Goal: Task Accomplishment & Management: Complete application form

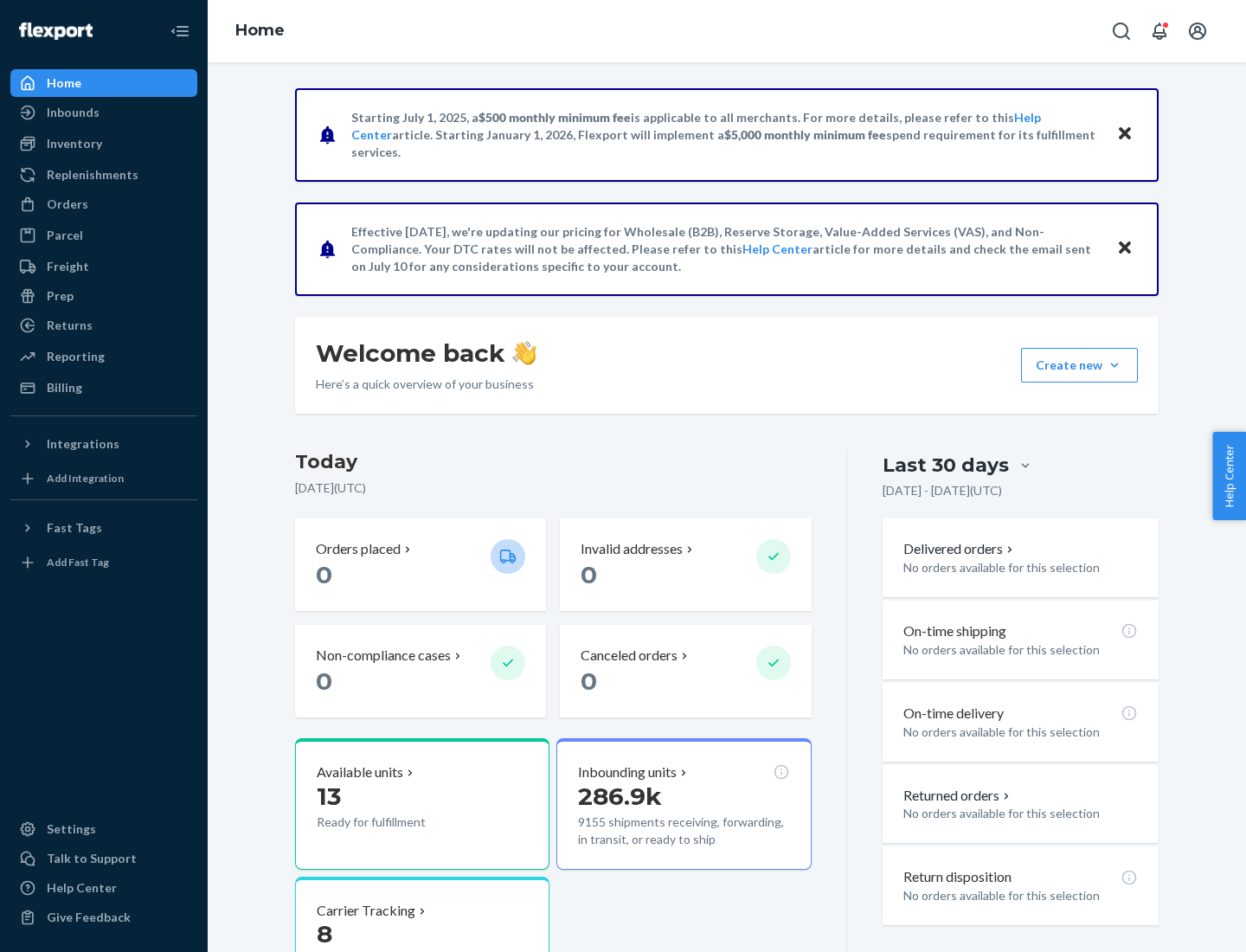
click at [1115, 365] on button "Create new Create new inbound Create new order Create new product" at bounding box center [1080, 365] width 117 height 35
click at [104, 113] on div "Inbounds" at bounding box center [103, 112] width 184 height 24
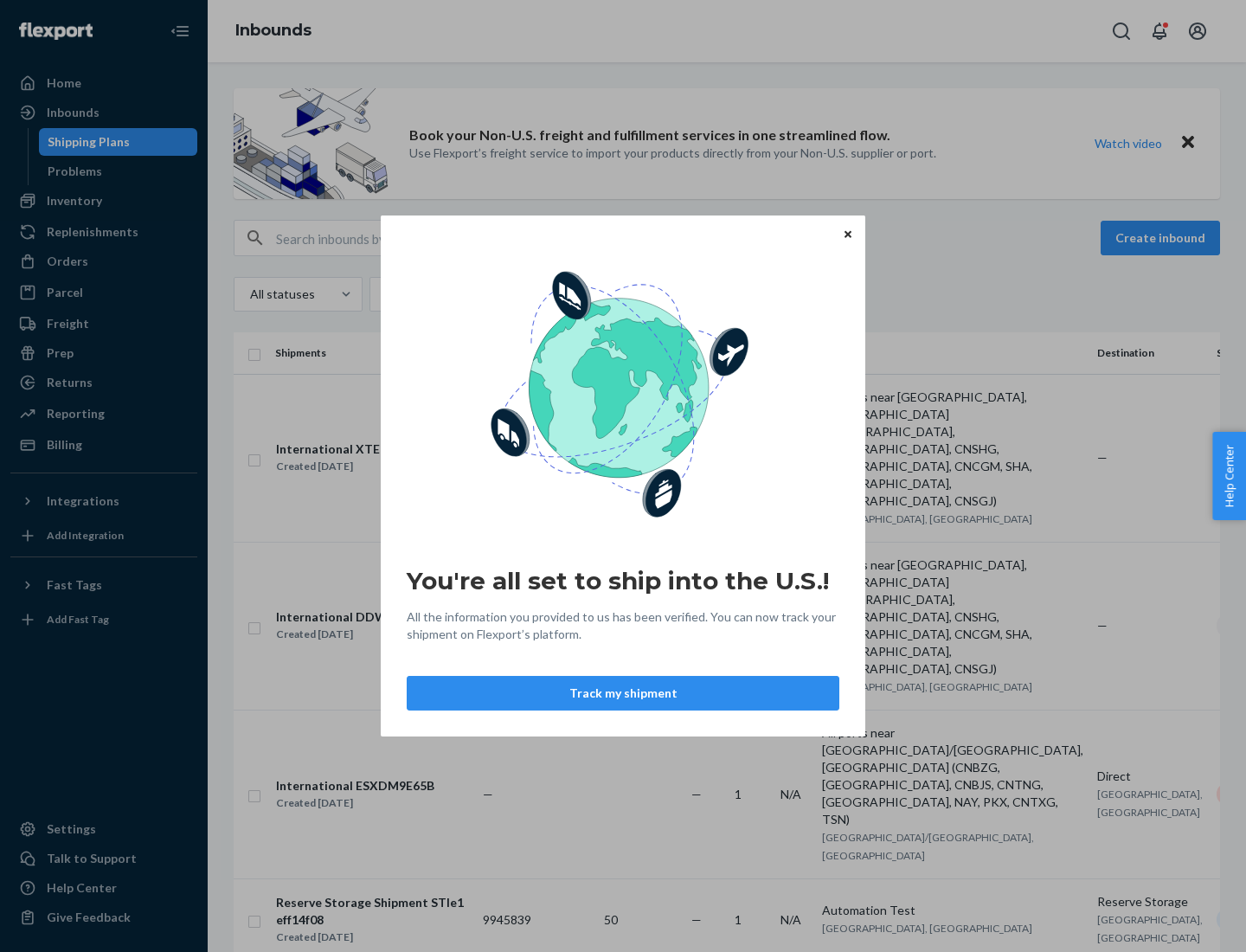
click at [623, 693] on button "Track my shipment" at bounding box center [623, 694] width 433 height 35
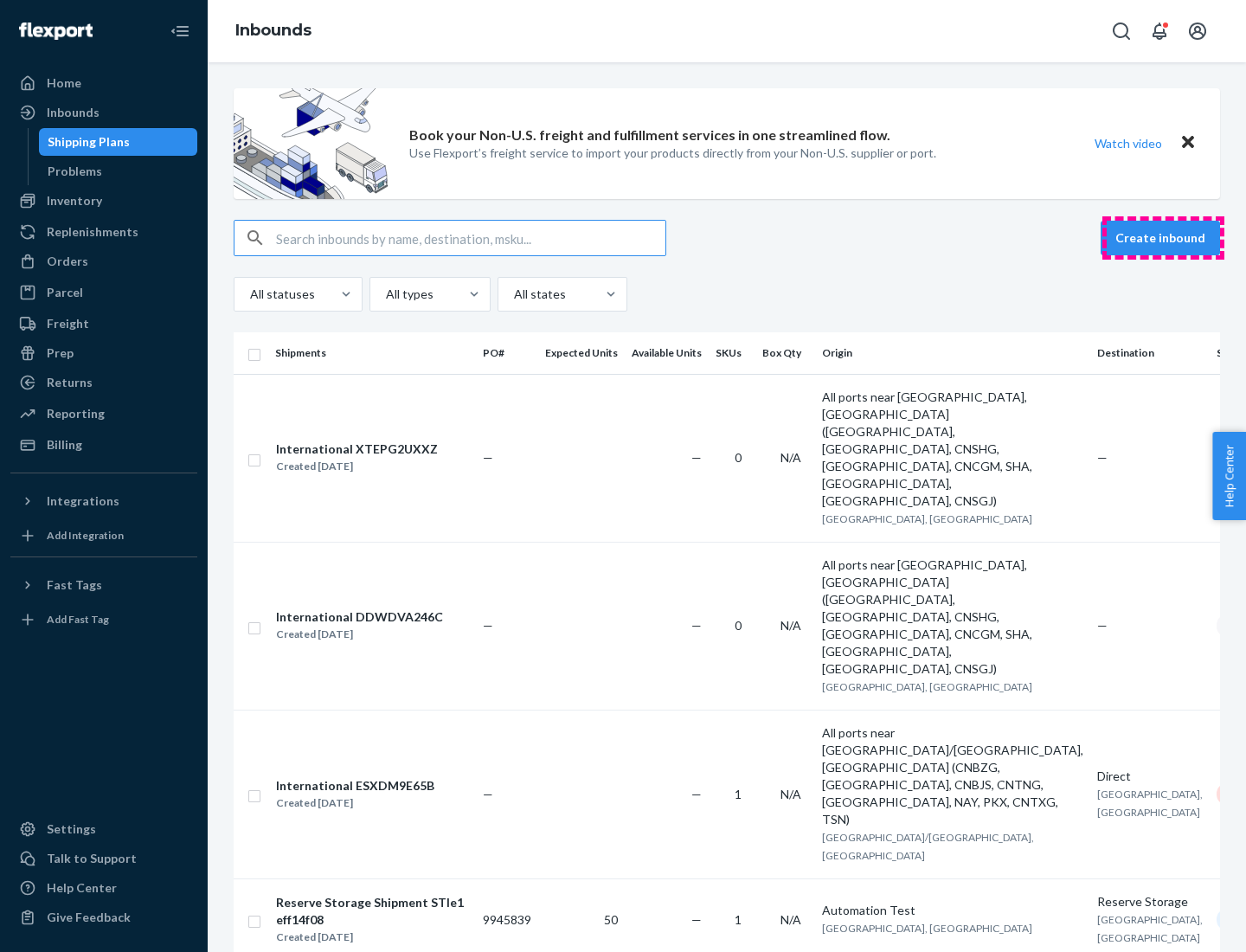
click at [1163, 238] on button "Create inbound" at bounding box center [1160, 238] width 120 height 35
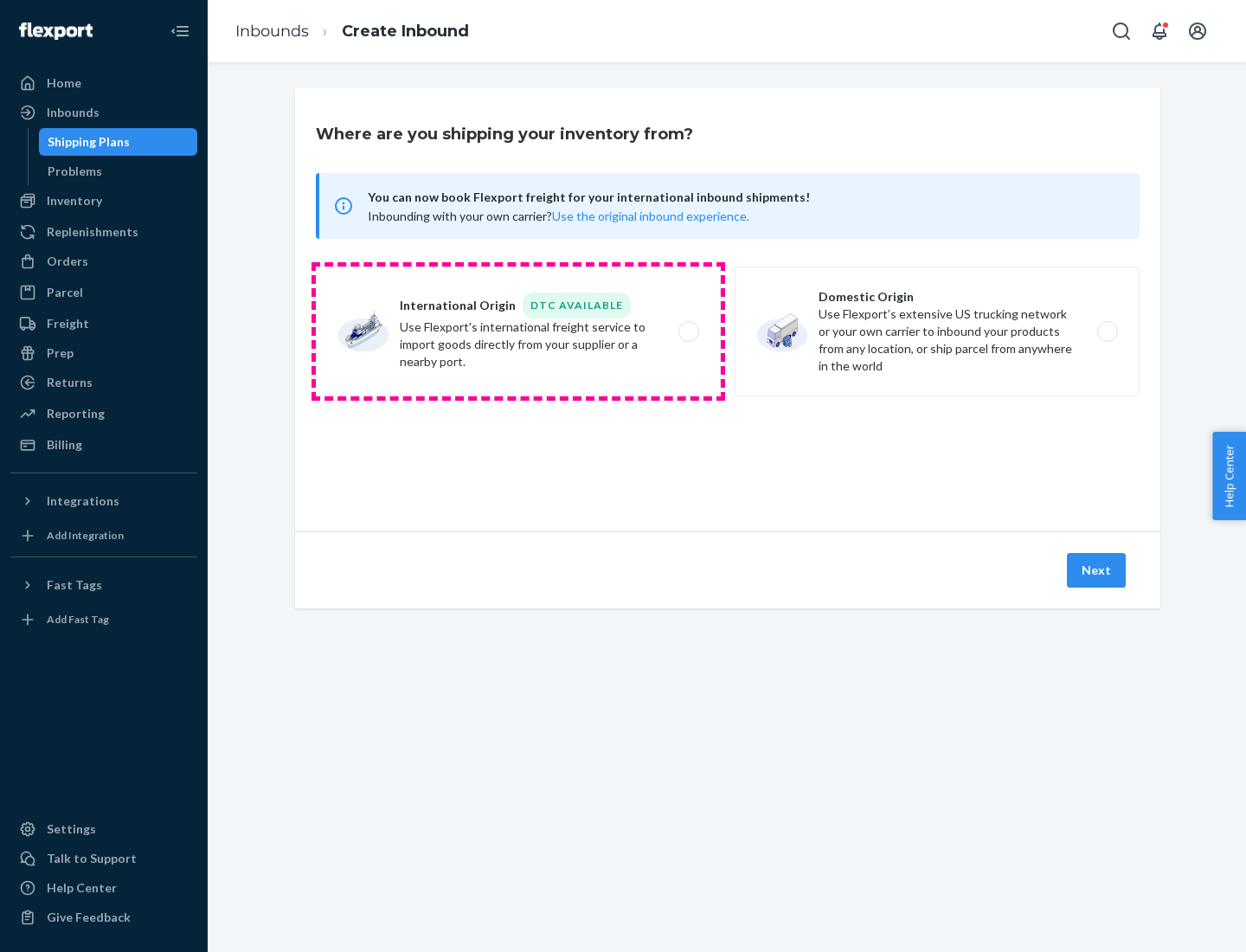
click at [518, 331] on label "International Origin DTC Available Use Flexport's international freight service…" at bounding box center [518, 331] width 405 height 130
click at [688, 331] on input "International Origin DTC Available Use Flexport's international freight service…" at bounding box center [694, 332] width 12 height 12
radio input "true"
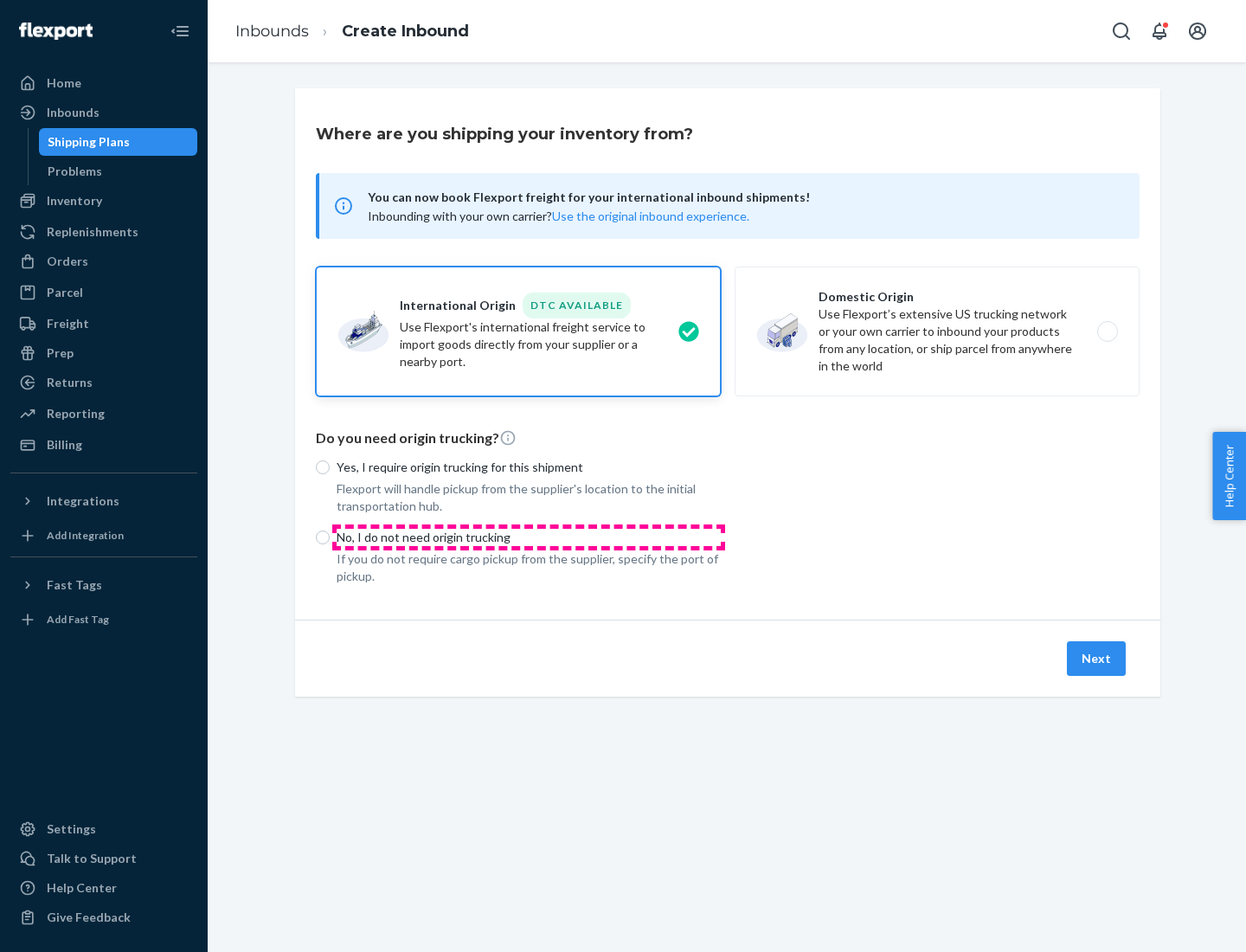
click at [529, 536] on p "No, I do not need origin trucking" at bounding box center [528, 537] width 384 height 17
click at [329, 536] on input "No, I do not need origin trucking" at bounding box center [323, 537] width 14 height 14
radio input "true"
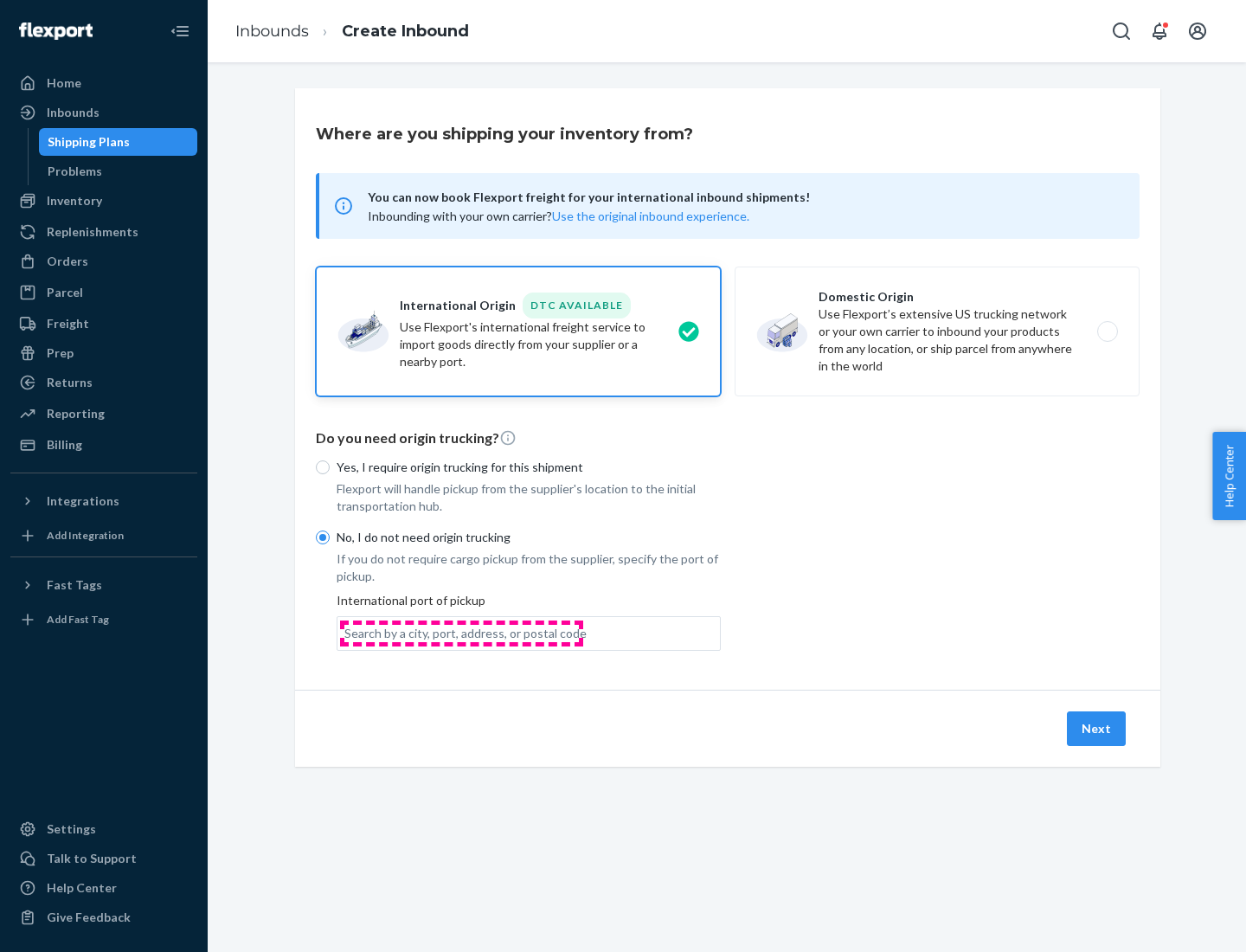
click at [462, 632] on div "Search by a city, port, address, or postal code" at bounding box center [465, 633] width 242 height 17
click at [346, 632] on input "Search by a city, port, address, or postal code" at bounding box center [345, 633] width 2 height 17
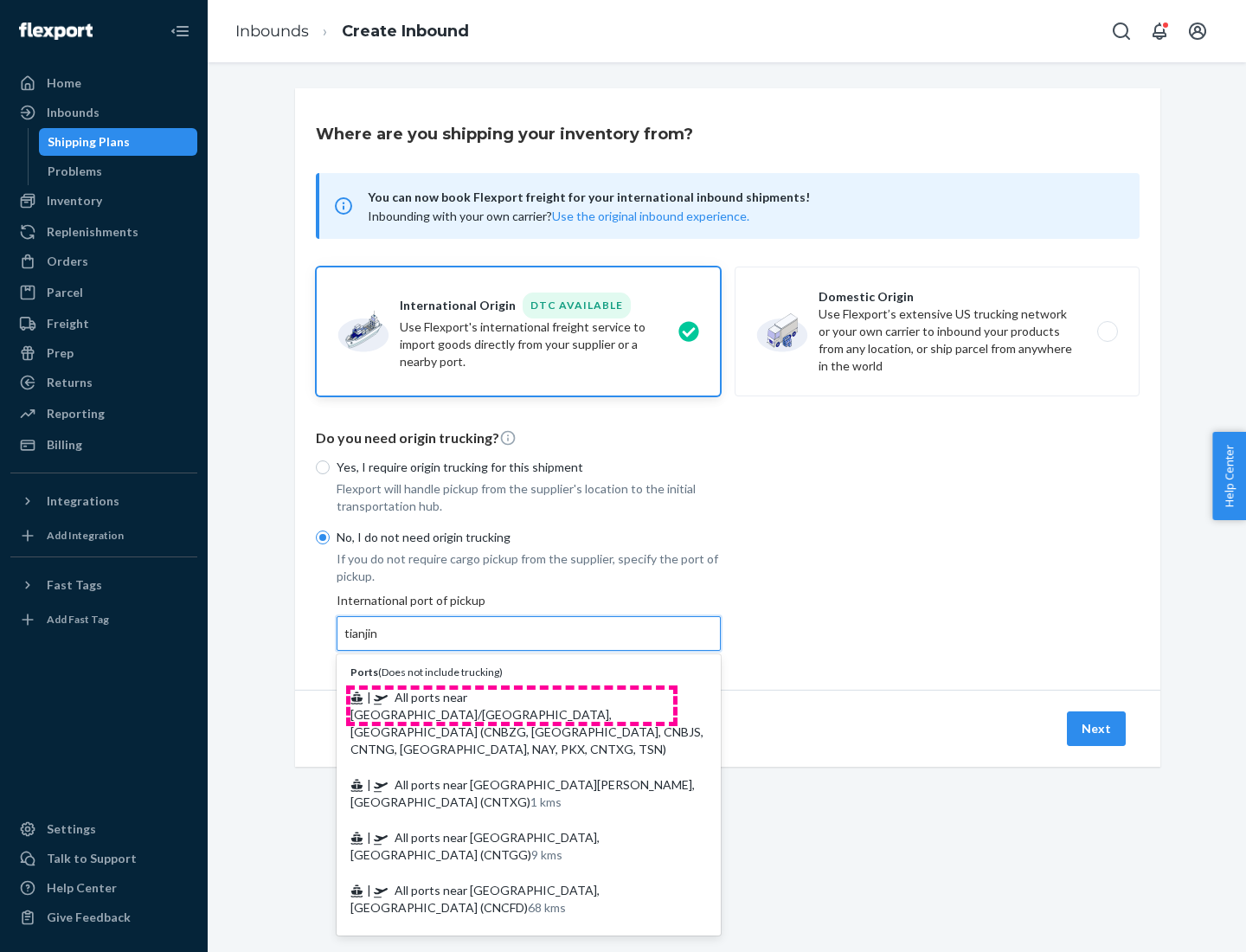
click at [511, 697] on span "| All ports near [GEOGRAPHIC_DATA]/[GEOGRAPHIC_DATA], [GEOGRAPHIC_DATA] (CNBZG,…" at bounding box center [527, 723] width 353 height 67
click at [380, 642] on input "tianjin" at bounding box center [362, 633] width 36 height 17
type input "All ports near [GEOGRAPHIC_DATA]/[GEOGRAPHIC_DATA], [GEOGRAPHIC_DATA] (CNBZG, […"
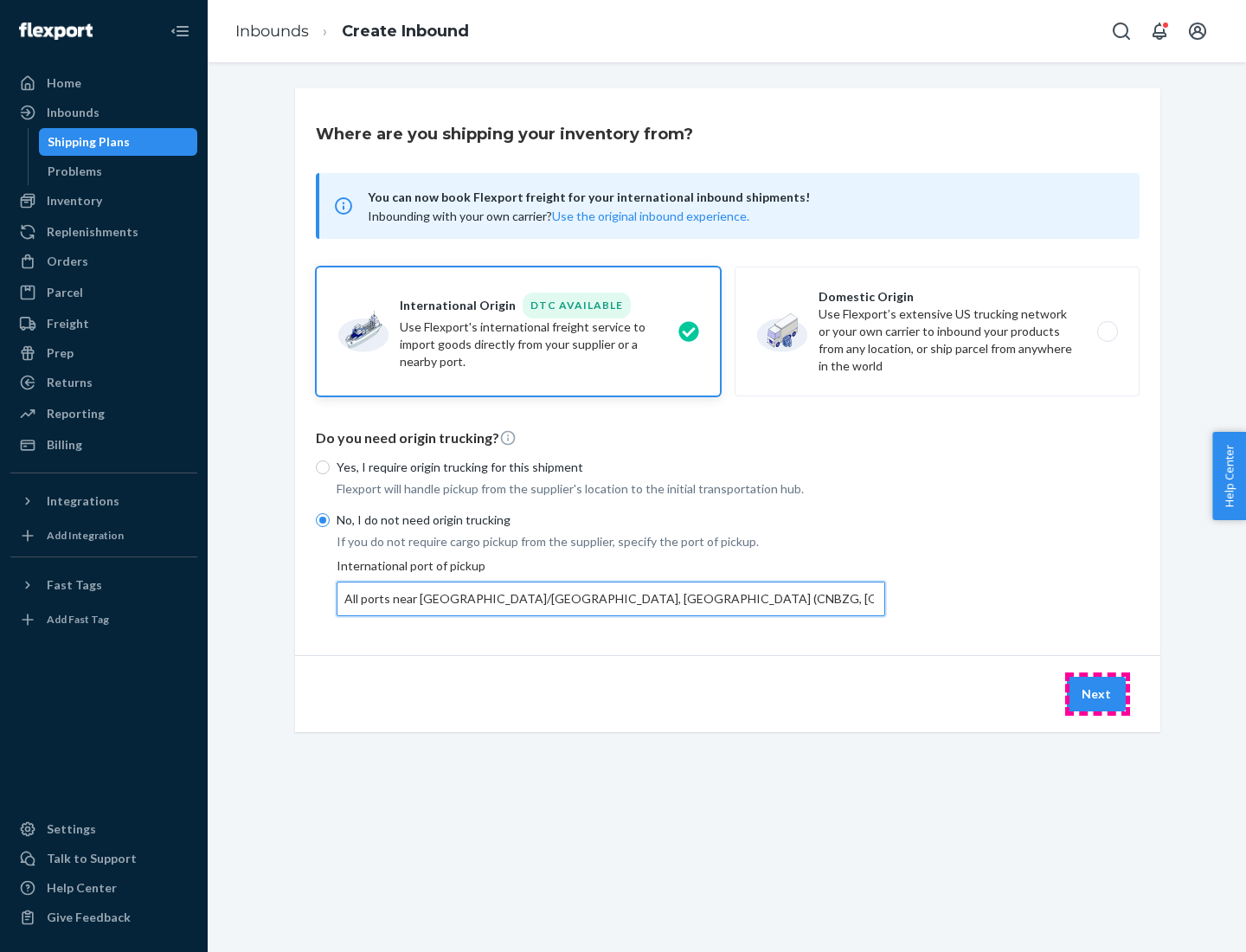
click at [1097, 693] on button "Next" at bounding box center [1096, 694] width 59 height 35
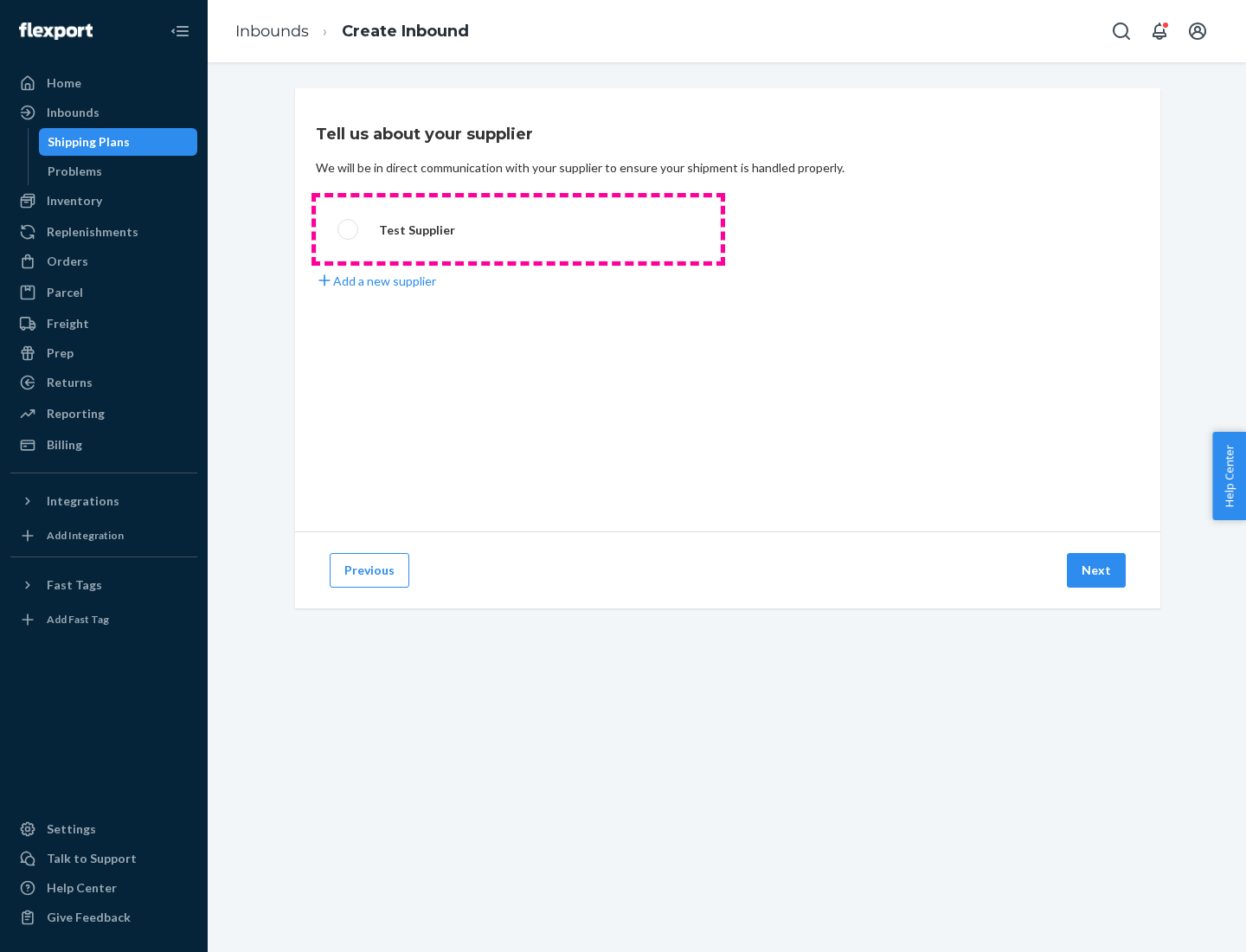
click at [518, 229] on label "Test Supplier" at bounding box center [518, 229] width 405 height 64
click at [349, 229] on input "Test Supplier" at bounding box center [343, 230] width 12 height 12
radio input "true"
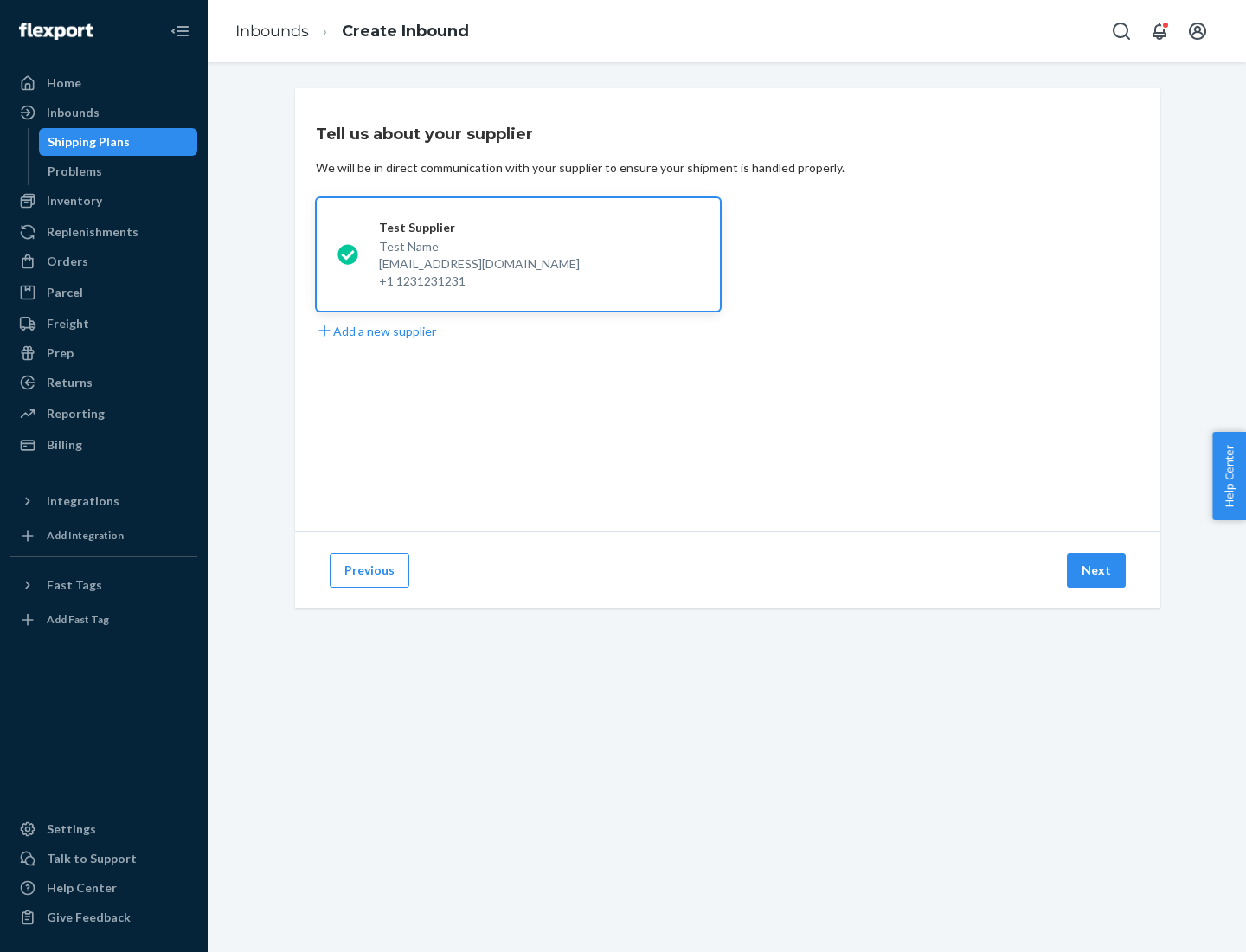
click at [1097, 570] on button "Next" at bounding box center [1096, 570] width 59 height 35
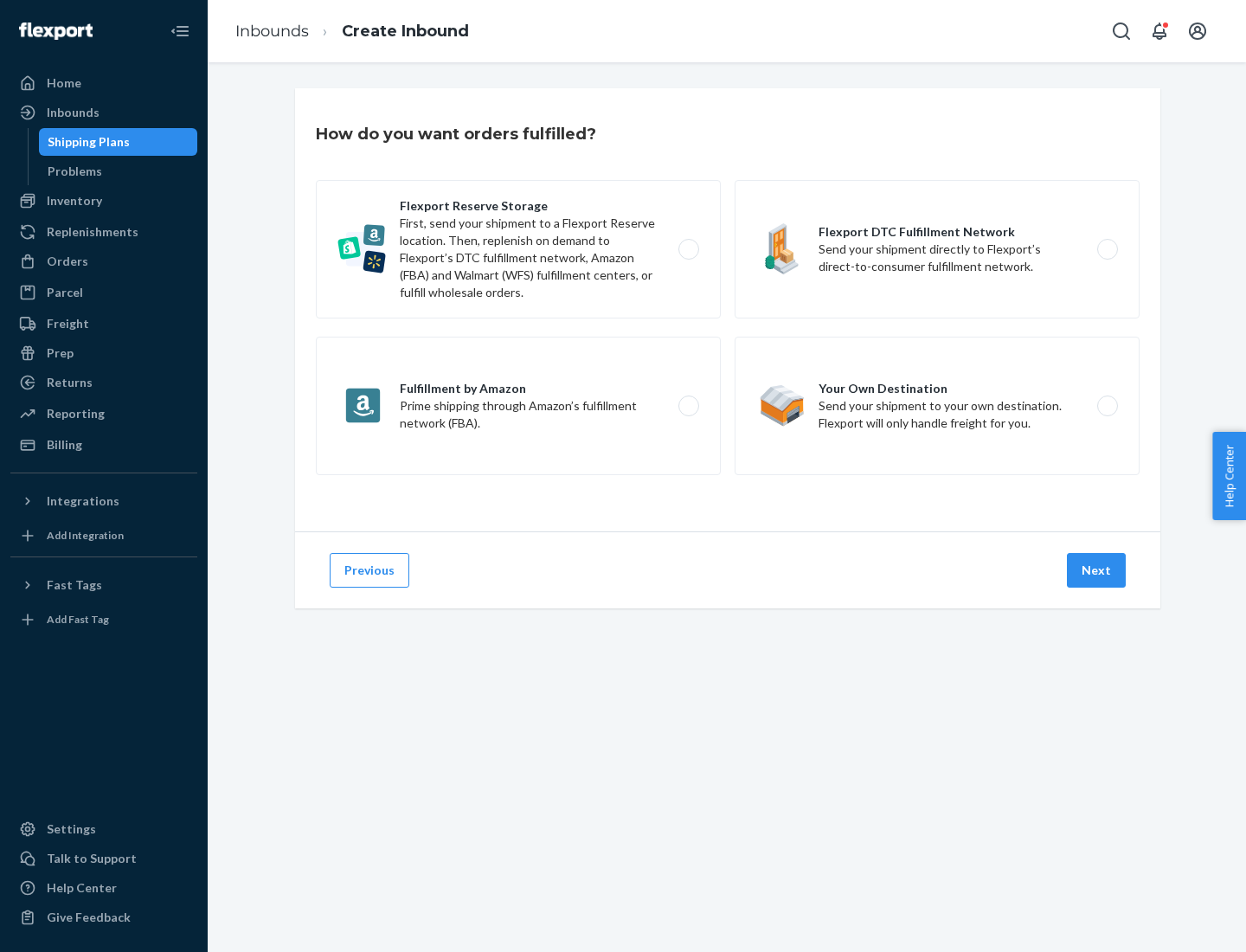
click at [518, 249] on label "Flexport Reserve Storage First, send your shipment to a Flexport Reserve locati…" at bounding box center [518, 249] width 405 height 138
click at [688, 249] on input "Flexport Reserve Storage First, send your shipment to a Flexport Reserve locati…" at bounding box center [694, 250] width 12 height 12
radio input "true"
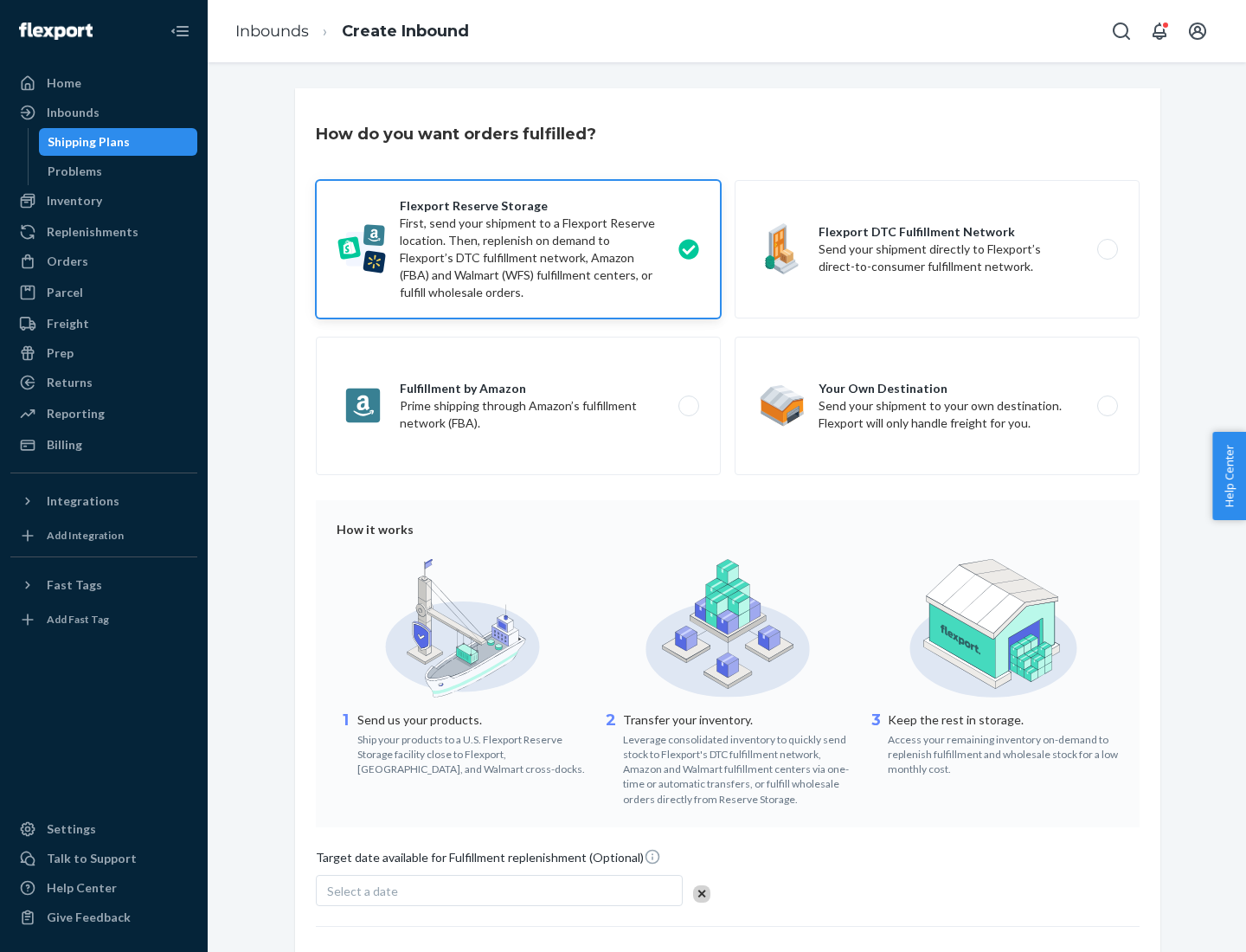
scroll to position [142, 0]
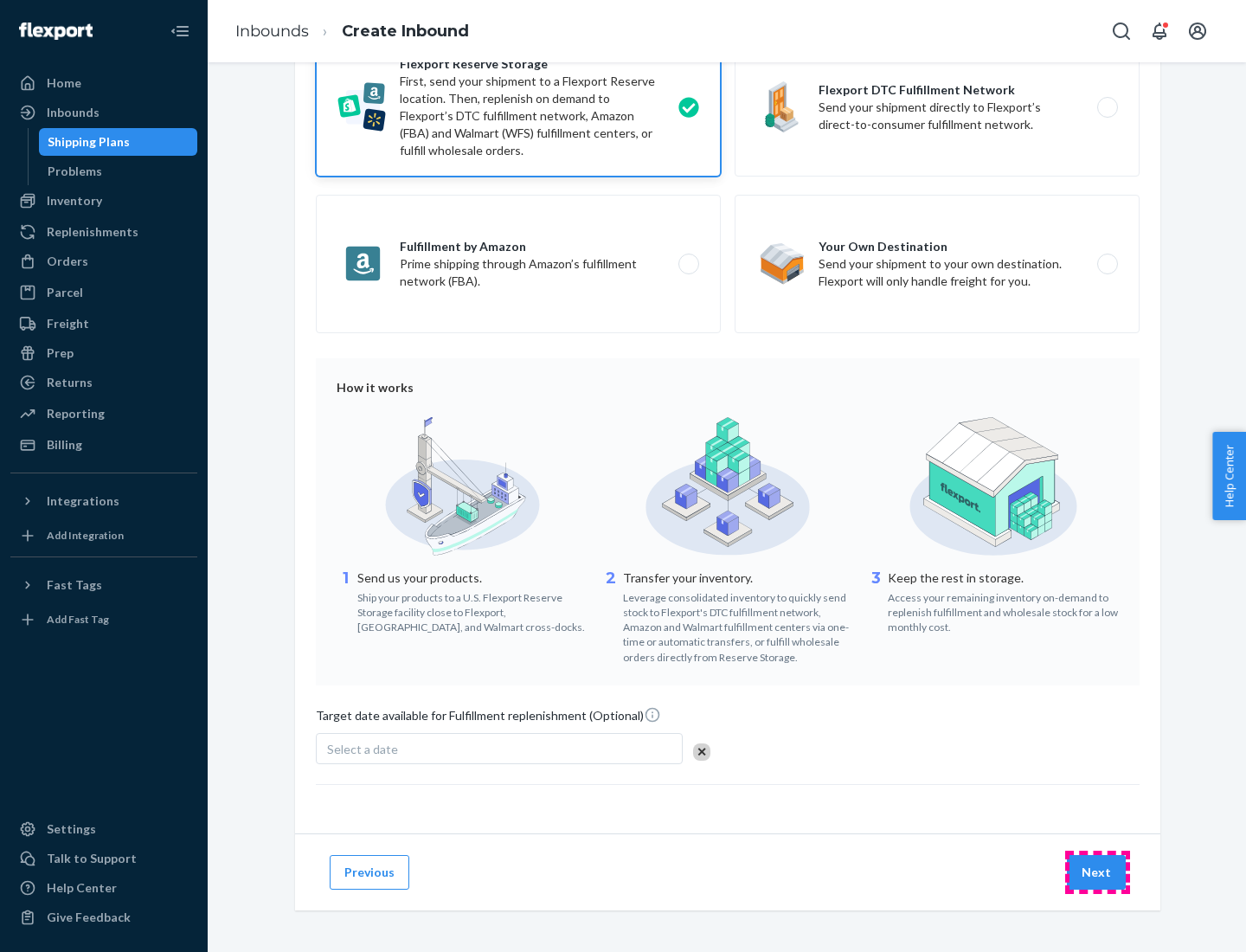
click at [1097, 871] on button "Next" at bounding box center [1096, 872] width 59 height 35
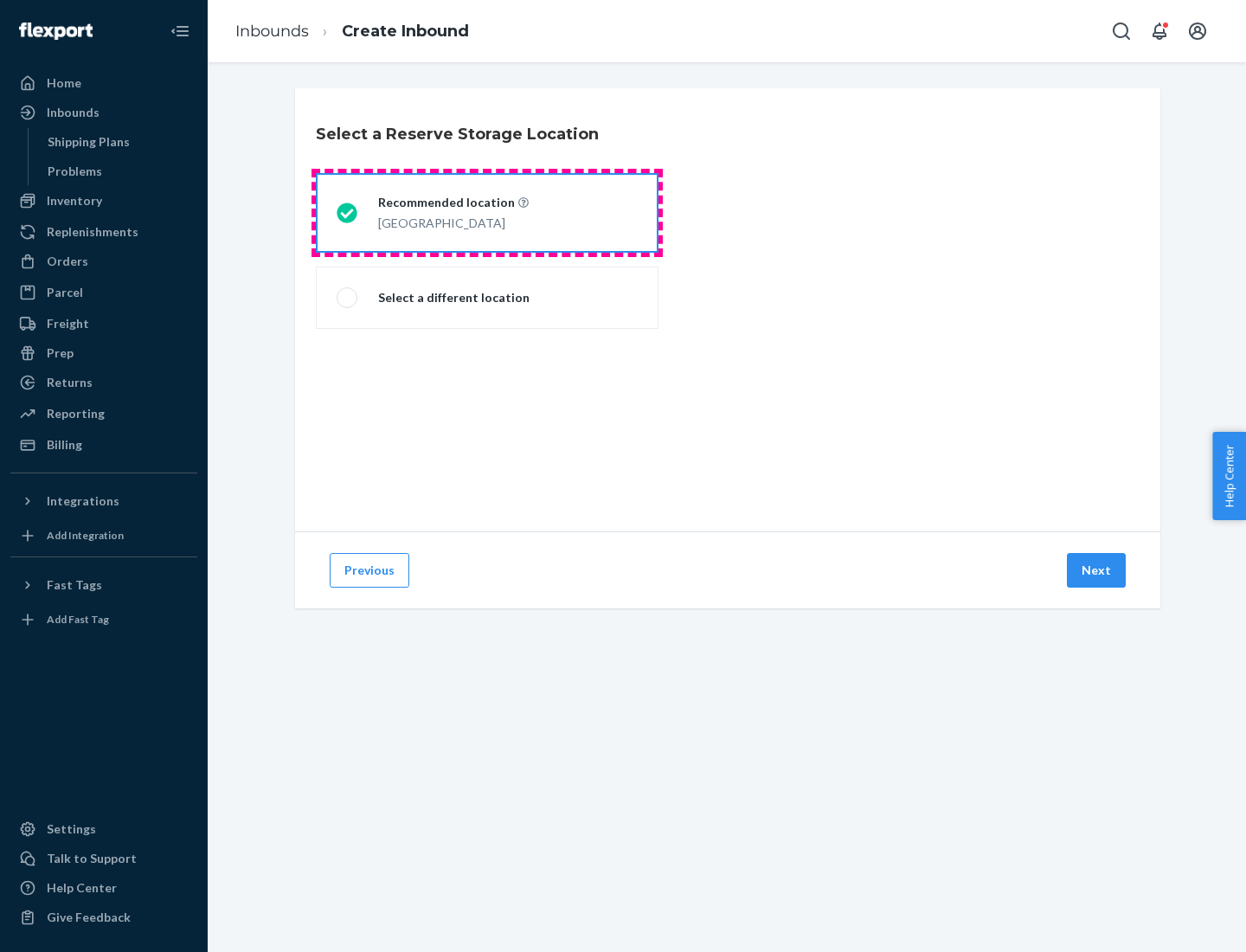
click at [487, 213] on div "[GEOGRAPHIC_DATA]" at bounding box center [453, 221] width 151 height 20
click at [348, 213] on input "Recommended location [GEOGRAPHIC_DATA]" at bounding box center [342, 214] width 12 height 12
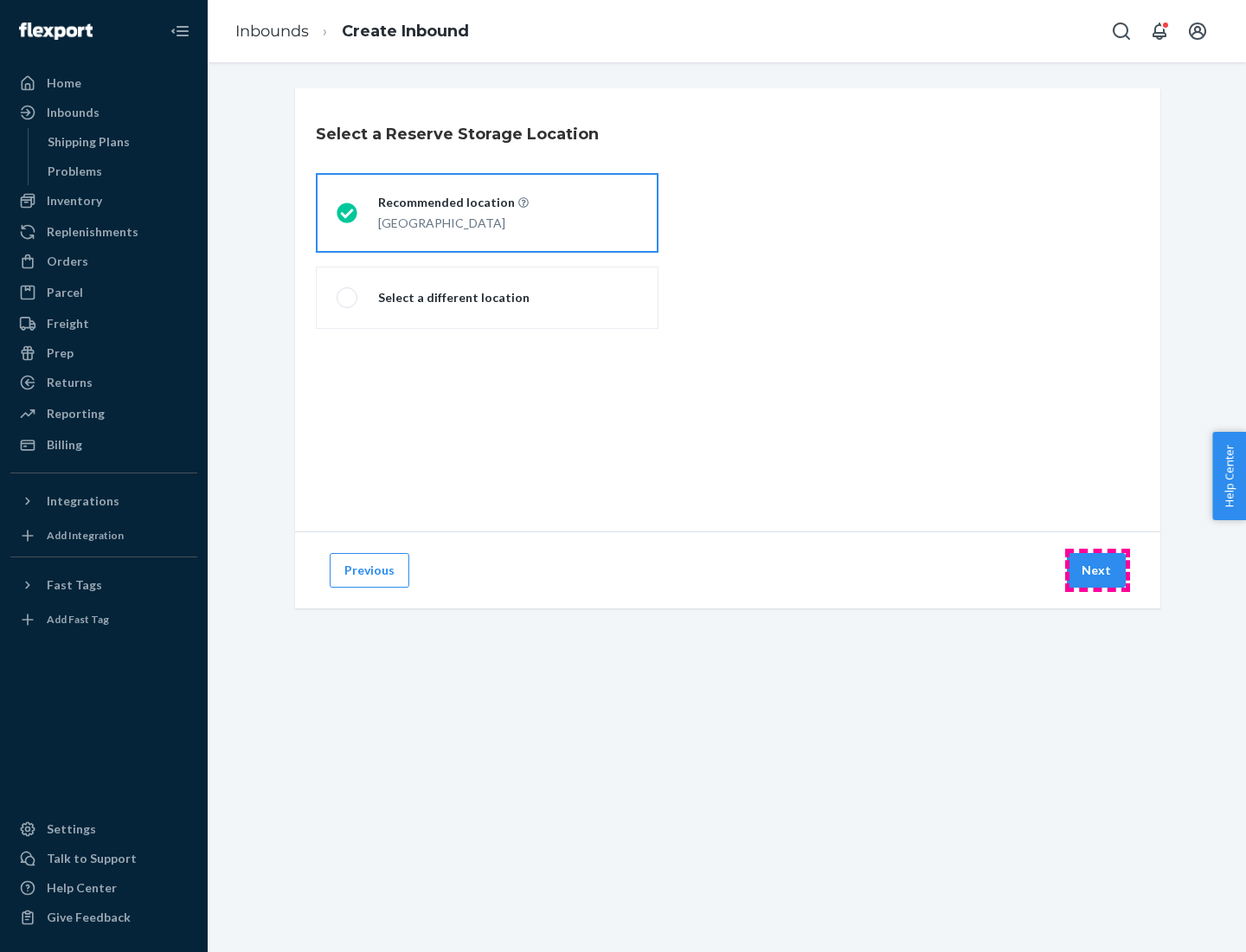
click at [1097, 570] on button "Next" at bounding box center [1096, 570] width 59 height 35
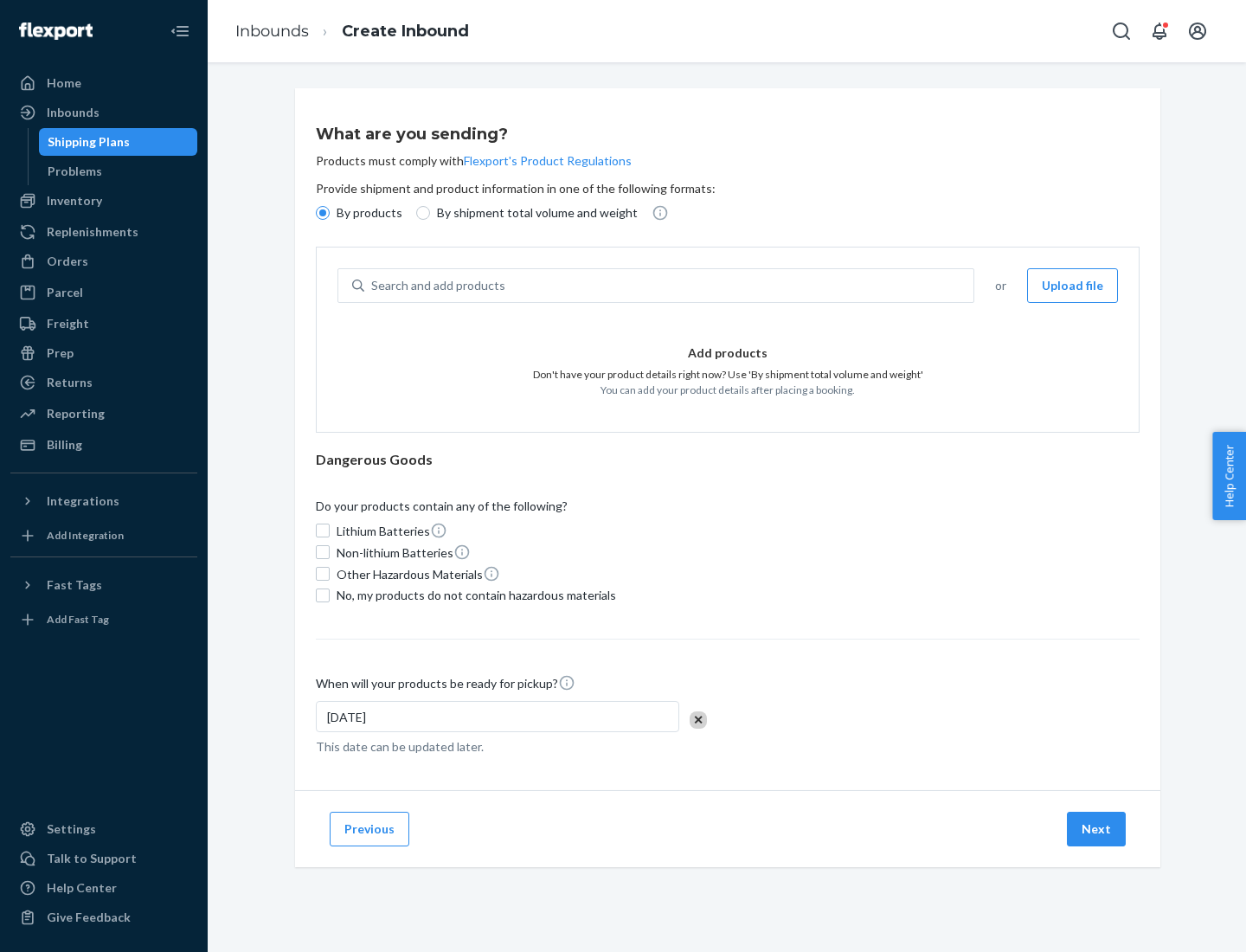
click at [670, 286] on div "Search and add products" at bounding box center [669, 286] width 609 height 31
click at [373, 286] on input "Search and add products" at bounding box center [372, 286] width 2 height 17
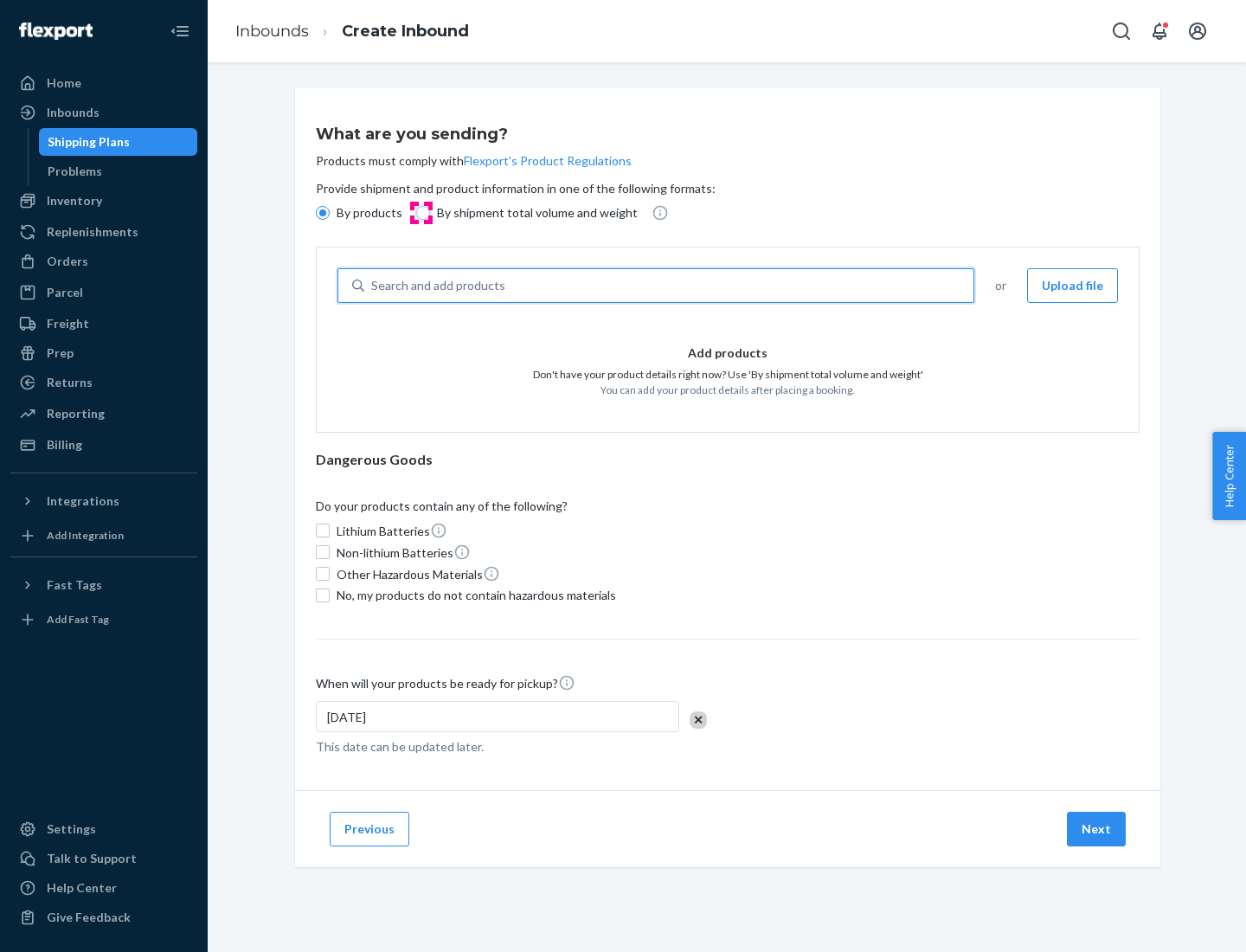
click at [421, 213] on input "By shipment total volume and weight" at bounding box center [423, 213] width 14 height 14
radio input "true"
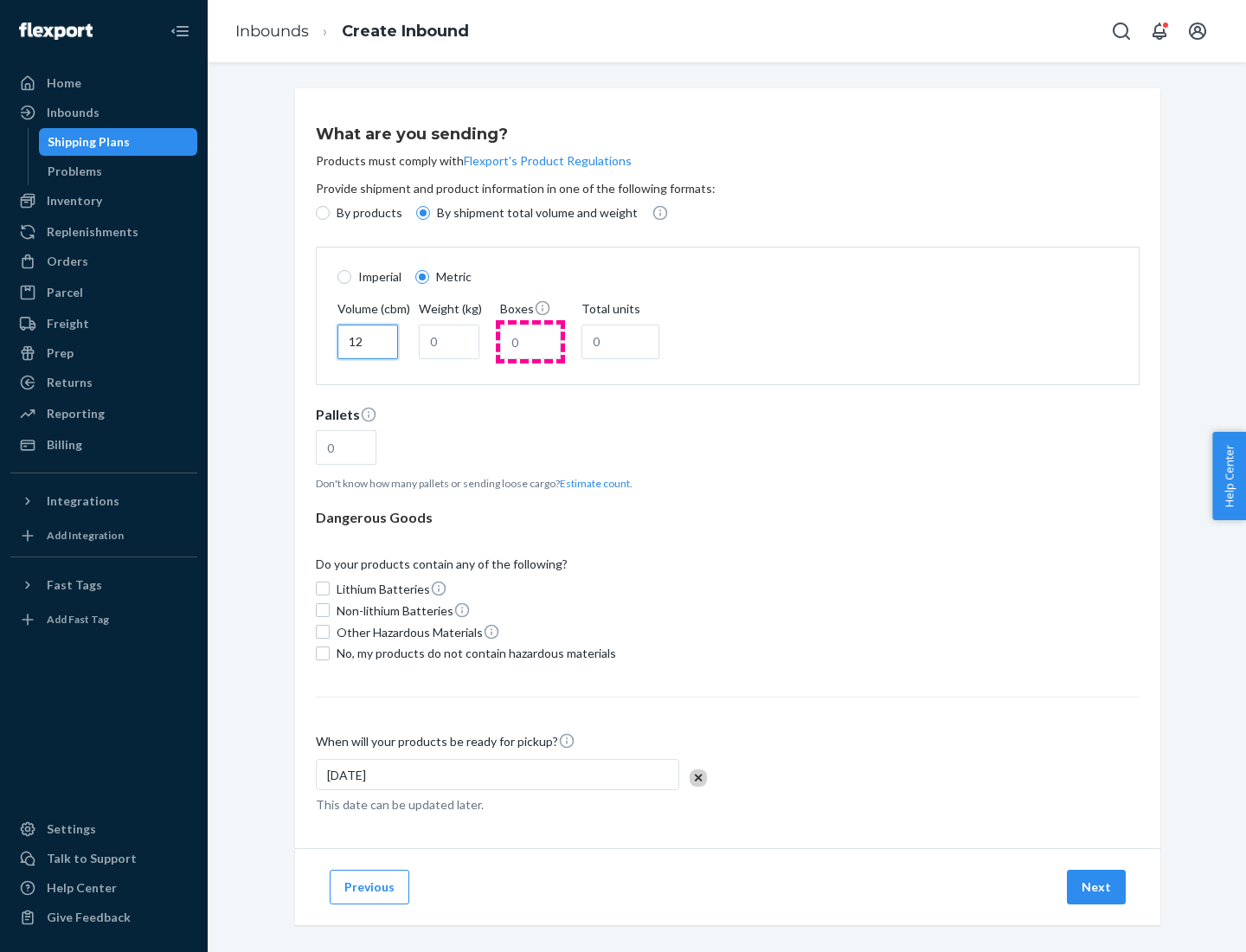
type input "12"
type input "22"
type input "222"
type input "121"
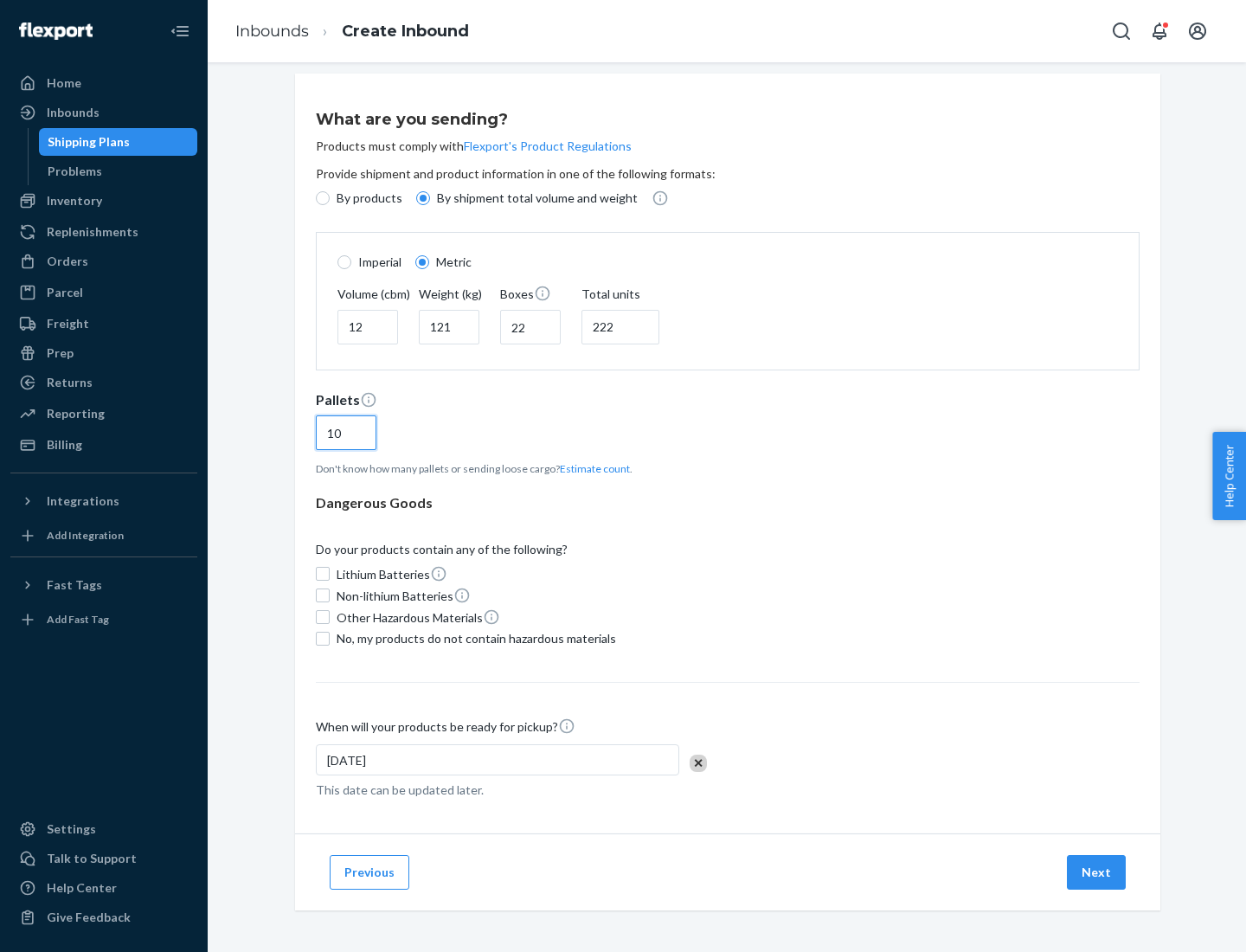
type input "10"
click at [473, 637] on span "No, my products do not contain hazardous materials" at bounding box center [476, 638] width 280 height 17
click at [329, 637] on input "No, my products do not contain hazardous materials" at bounding box center [323, 638] width 14 height 14
checkbox input "true"
click at [1097, 871] on button "Next" at bounding box center [1096, 872] width 59 height 35
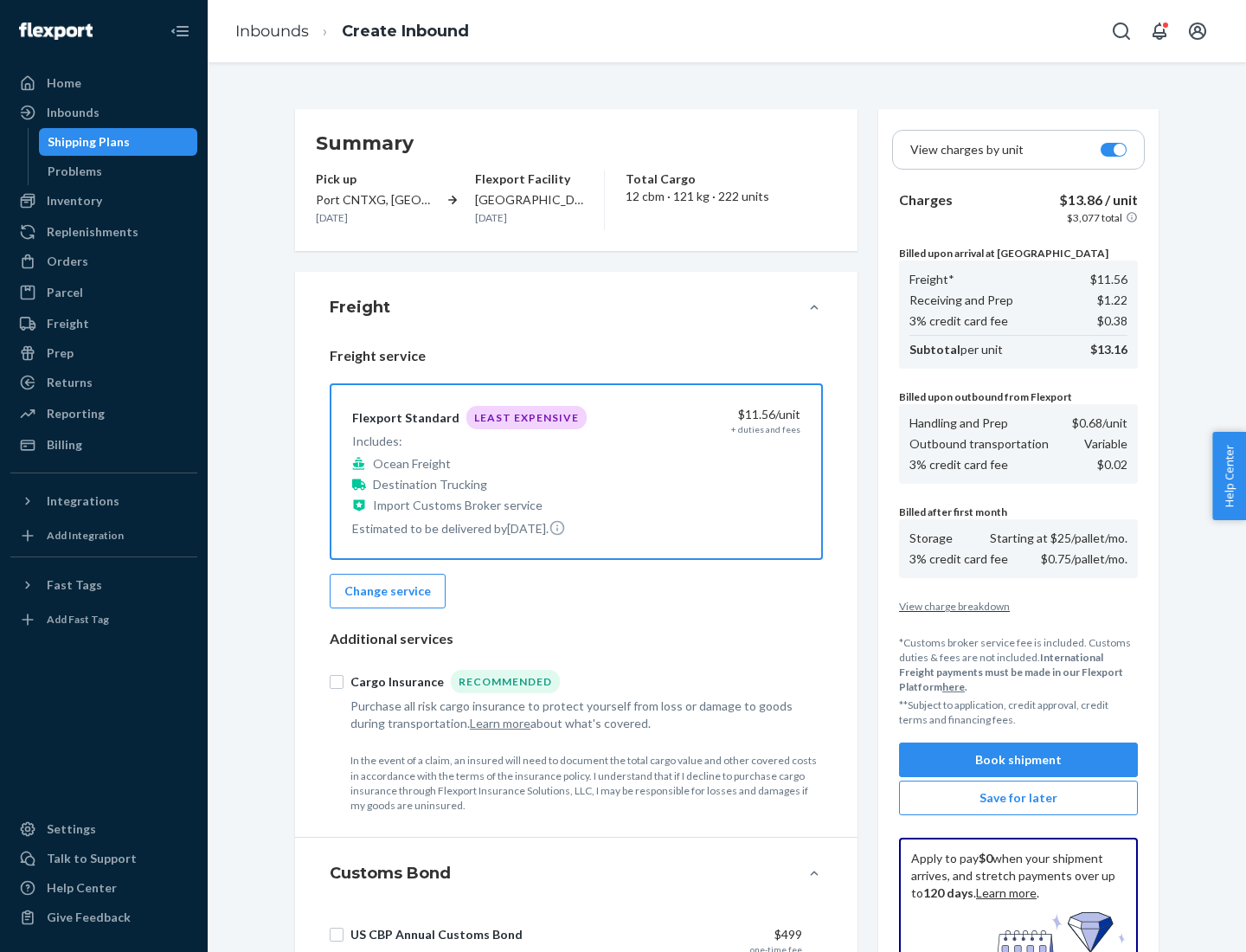
scroll to position [253, 0]
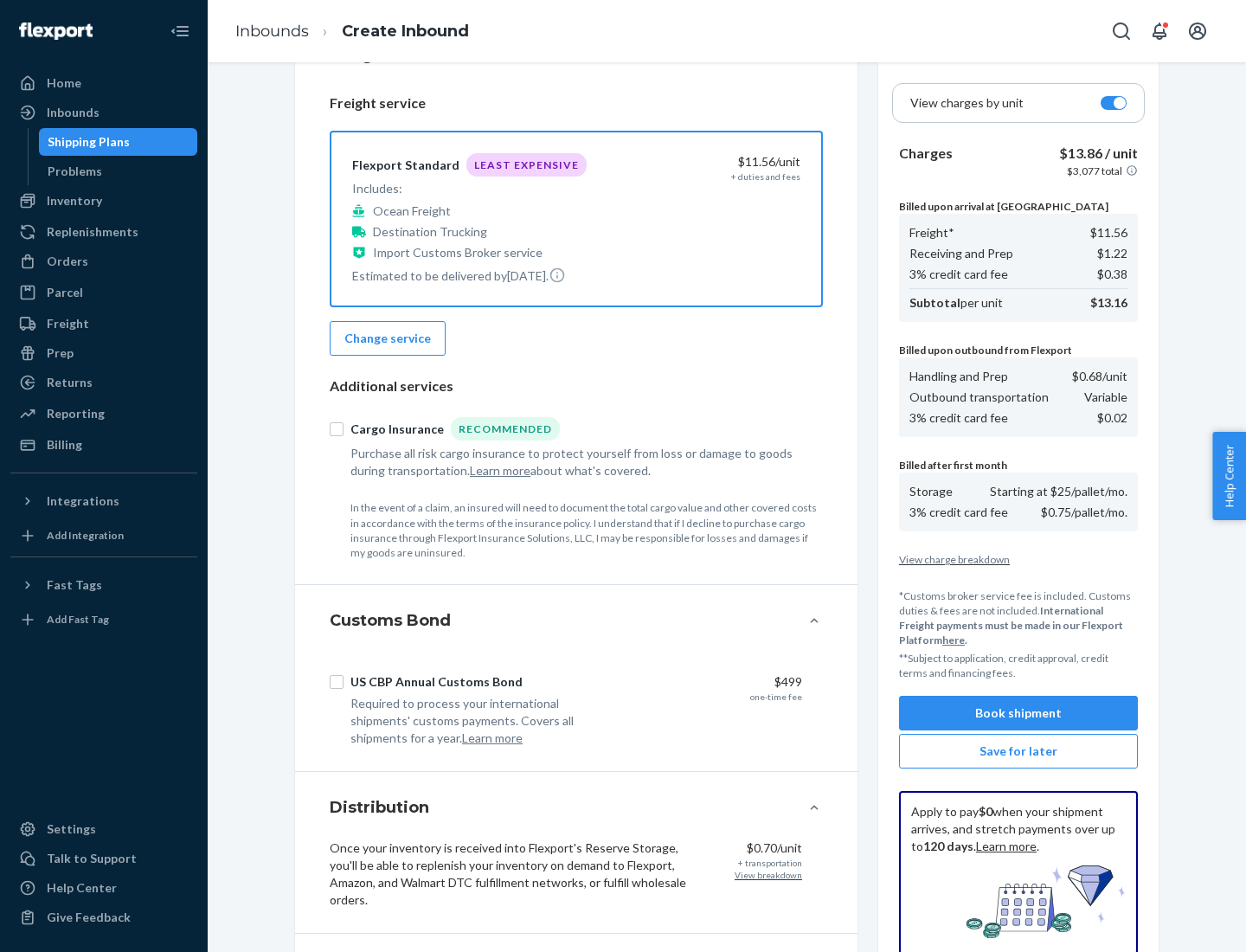
click at [1019, 713] on button "Book shipment" at bounding box center [1019, 713] width 239 height 35
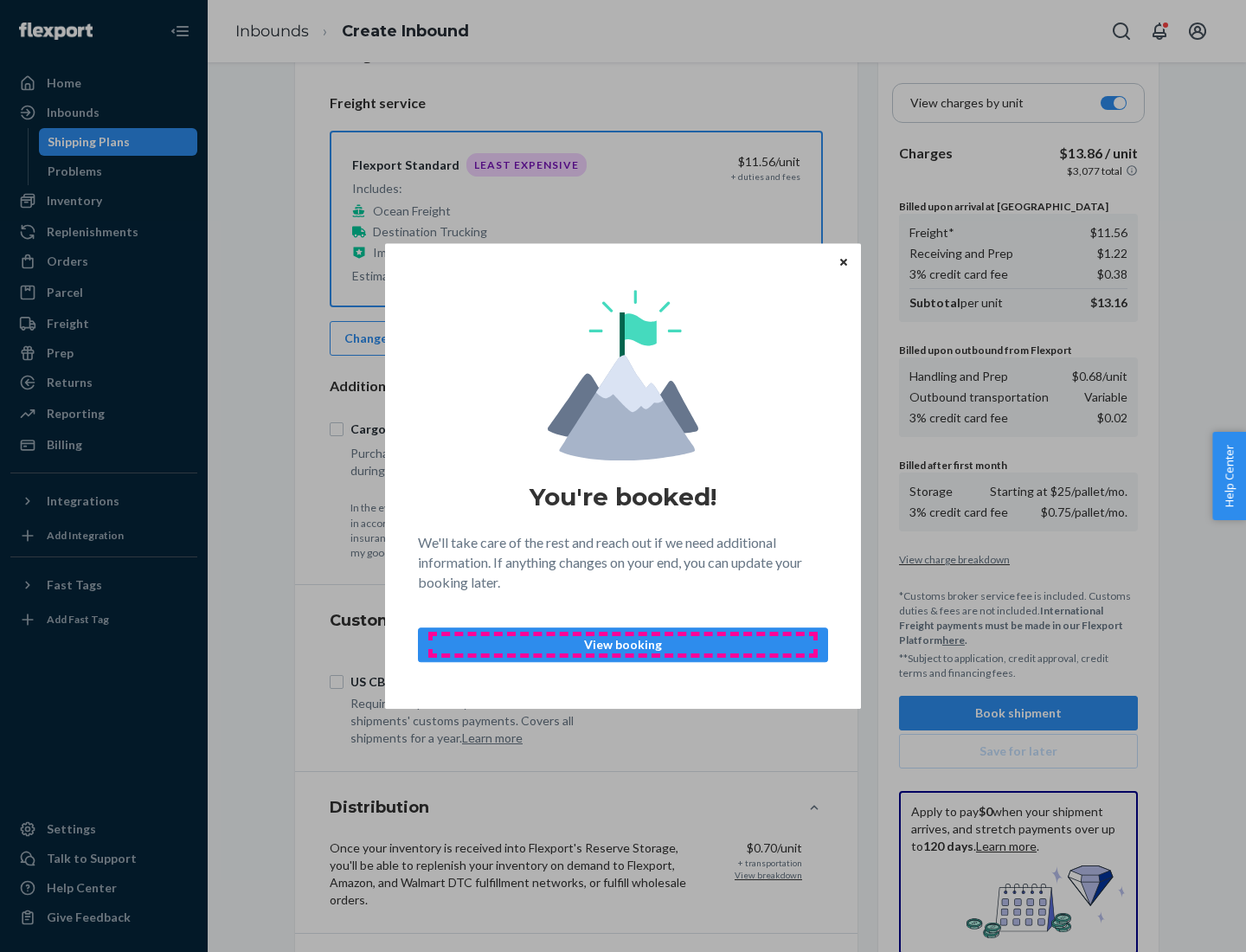
click at [623, 644] on p "View booking" at bounding box center [623, 645] width 381 height 17
